Goal: Information Seeking & Learning: Compare options

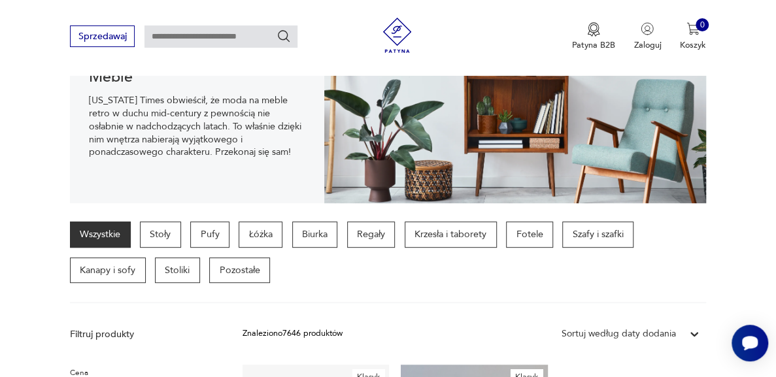
scroll to position [173, 0]
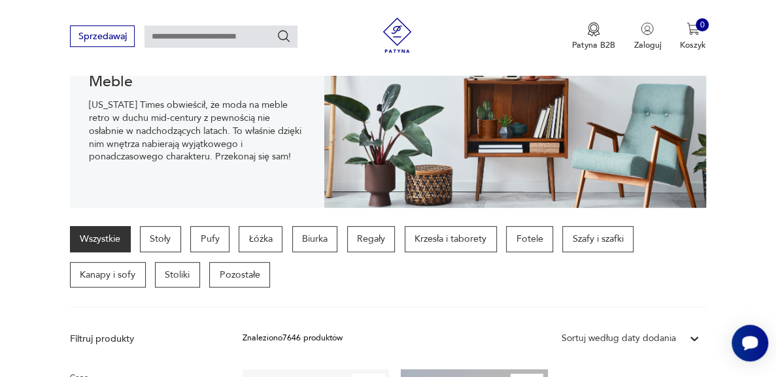
click at [114, 252] on link "Wszystkie" at bounding box center [100, 239] width 61 height 26
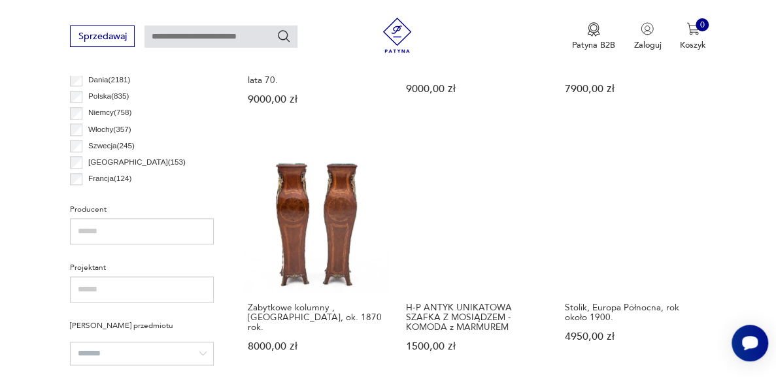
scroll to position [646, 0]
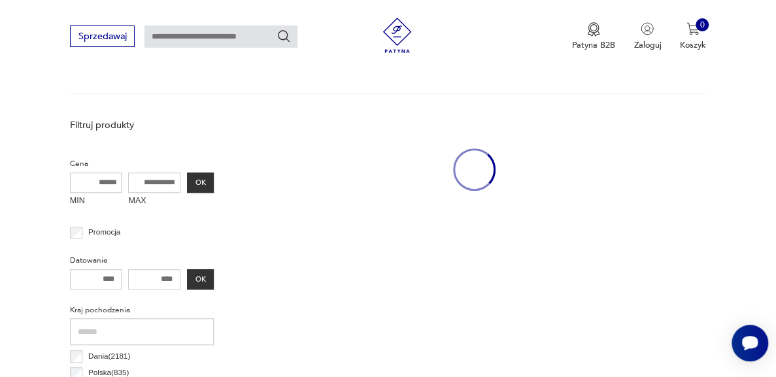
scroll to position [347, 0]
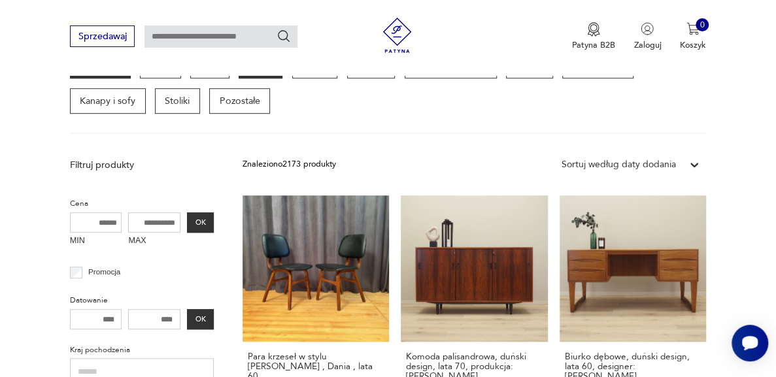
click at [282, 78] on p "Łóżka" at bounding box center [261, 65] width 44 height 26
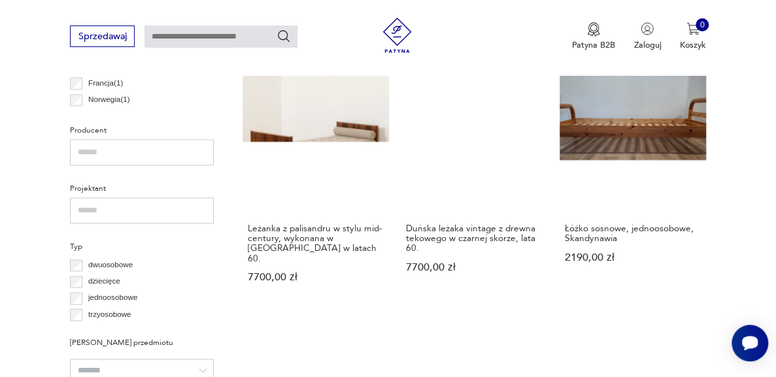
scroll to position [799, 0]
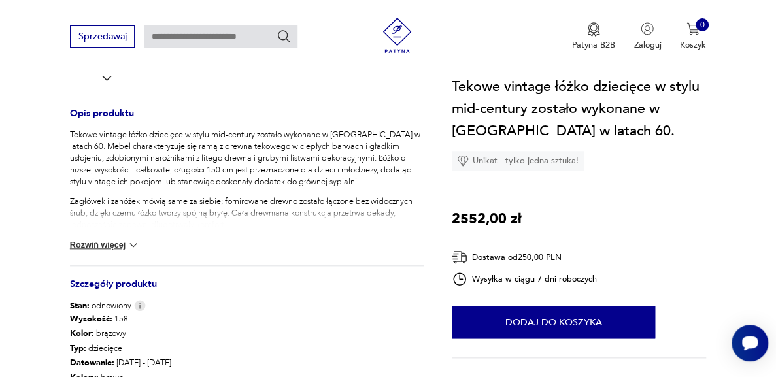
scroll to position [500, 0]
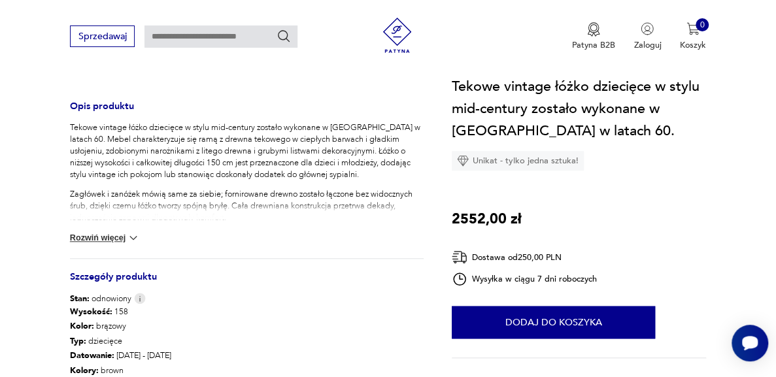
click at [140, 245] on img at bounding box center [133, 237] width 13 height 13
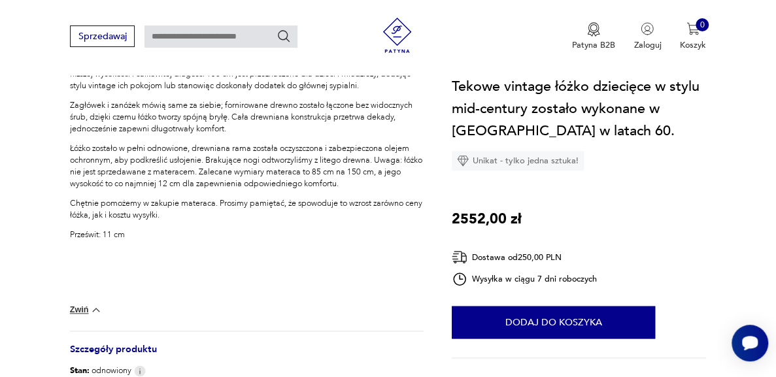
scroll to position [578, 0]
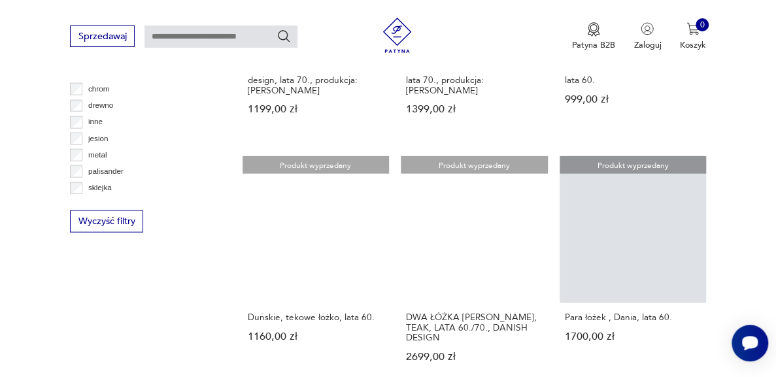
scroll to position [1419, 0]
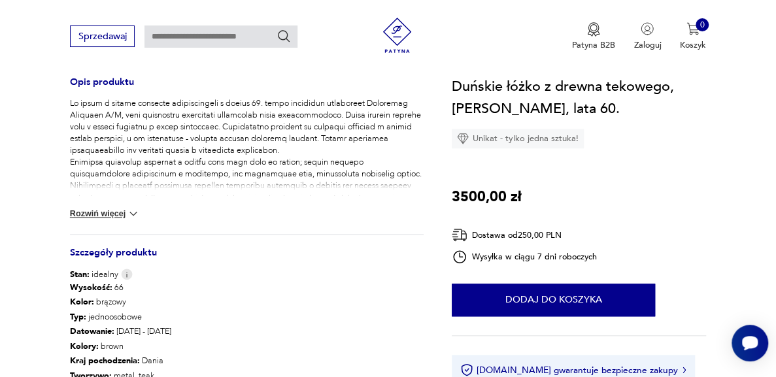
scroll to position [535, 0]
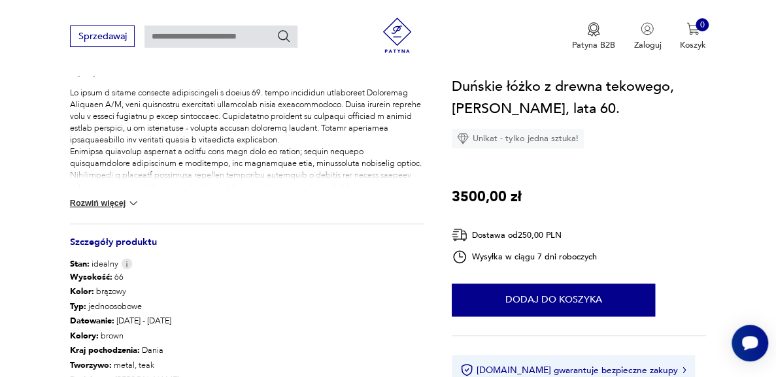
click at [133, 210] on button "Rozwiń więcej" at bounding box center [105, 203] width 70 height 13
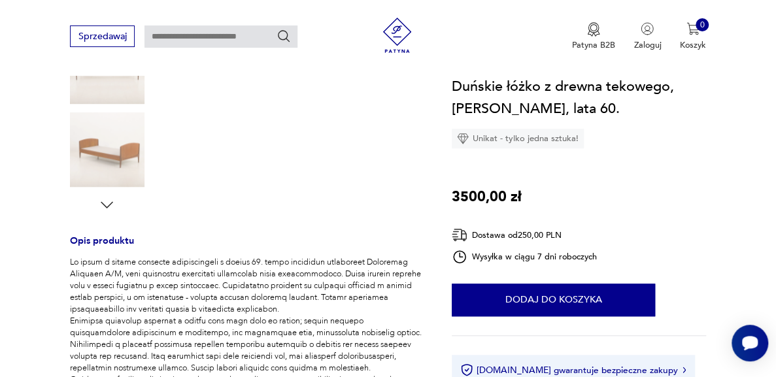
scroll to position [228, 0]
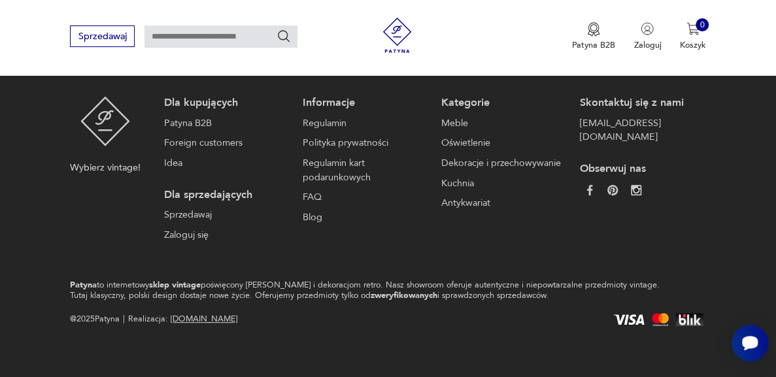
scroll to position [2809, 0]
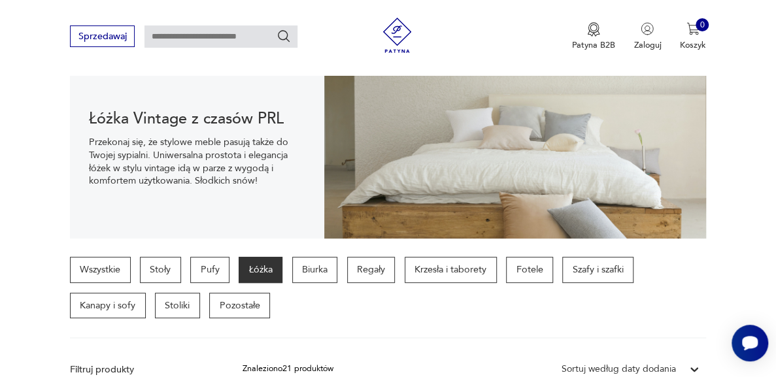
scroll to position [133, 0]
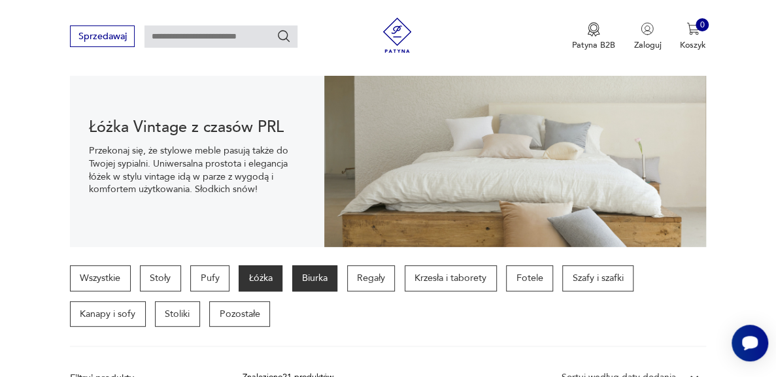
click at [338, 292] on p "Biurka" at bounding box center [315, 278] width 46 height 26
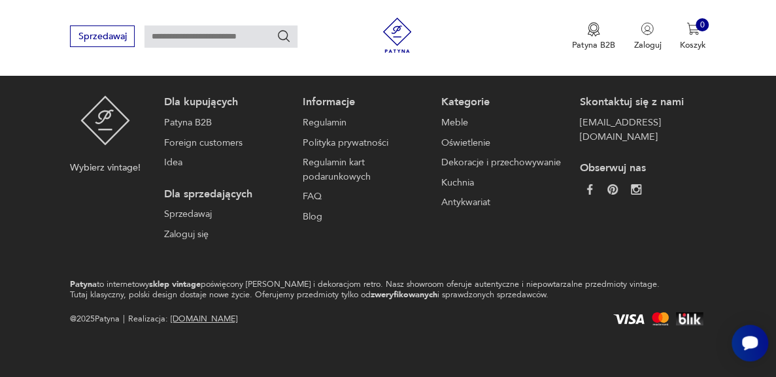
scroll to position [2882, 0]
